Goal: Task Accomplishment & Management: Use online tool/utility

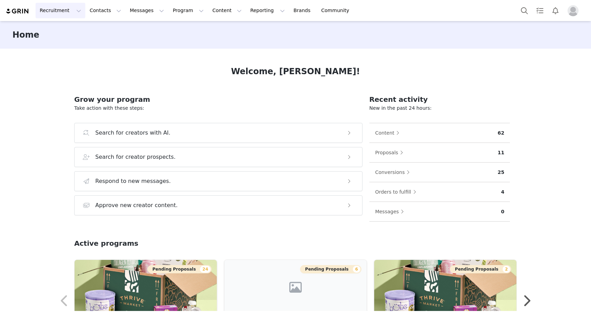
click at [68, 5] on button "Recruitment Recruitment" at bounding box center [61, 11] width 50 height 16
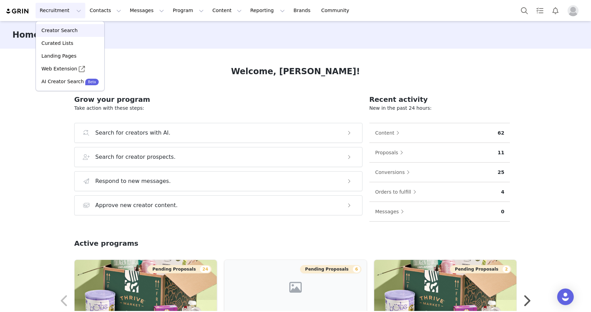
click at [68, 27] on p "Creator Search" at bounding box center [59, 30] width 36 height 7
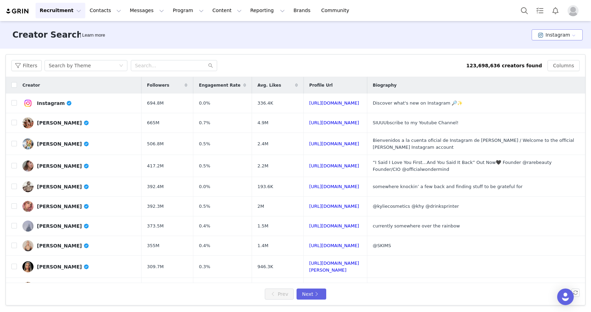
click at [561, 39] on button "Instagram" at bounding box center [557, 34] width 51 height 11
click at [552, 70] on li "YouTube" at bounding box center [558, 71] width 49 height 11
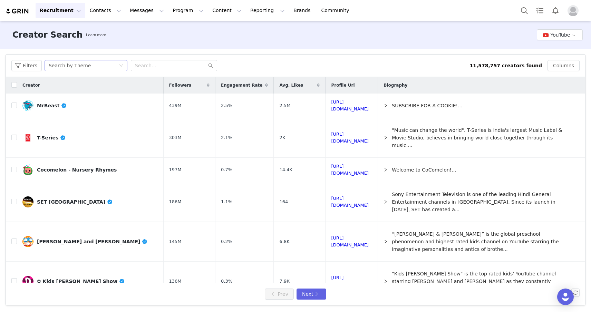
click at [79, 62] on div "Search by Theme" at bounding box center [70, 65] width 42 height 10
click at [95, 99] on li "Search by Creator Look-alike" at bounding box center [86, 101] width 86 height 11
